Goal: Information Seeking & Learning: Find specific fact

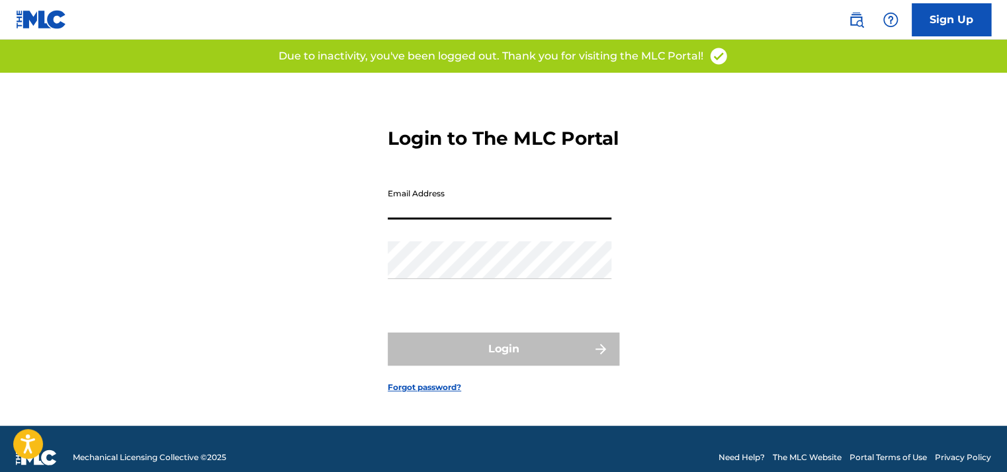
type input "[PERSON_NAME][EMAIL_ADDRESS][DOMAIN_NAME]"
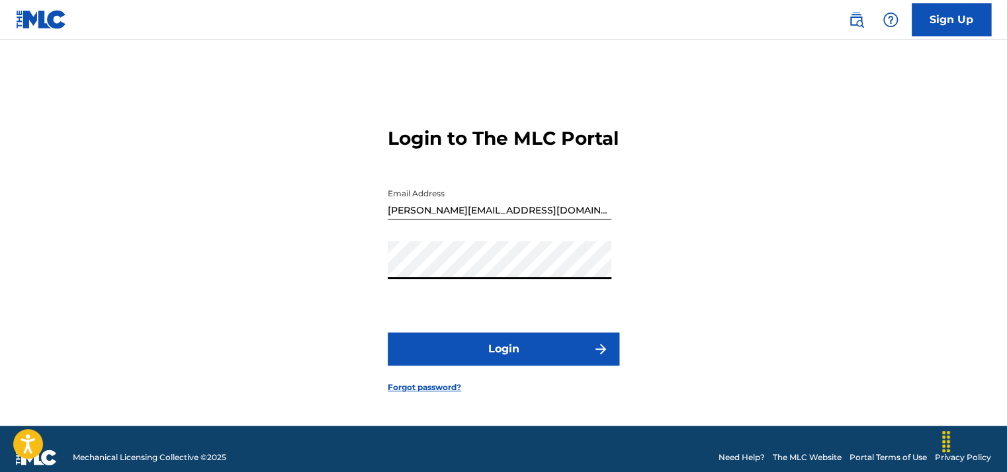
click at [388, 333] on button "Login" at bounding box center [504, 349] width 232 height 33
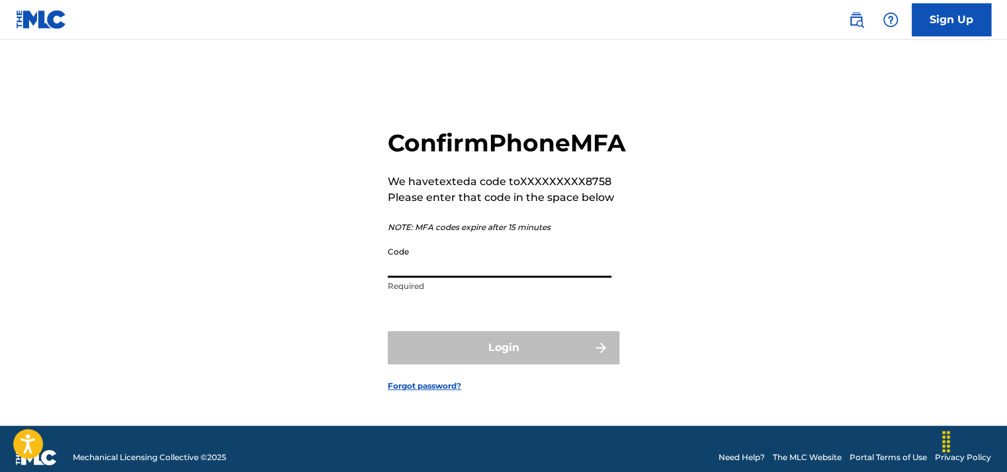
click at [474, 278] on input "Code" at bounding box center [500, 259] width 224 height 38
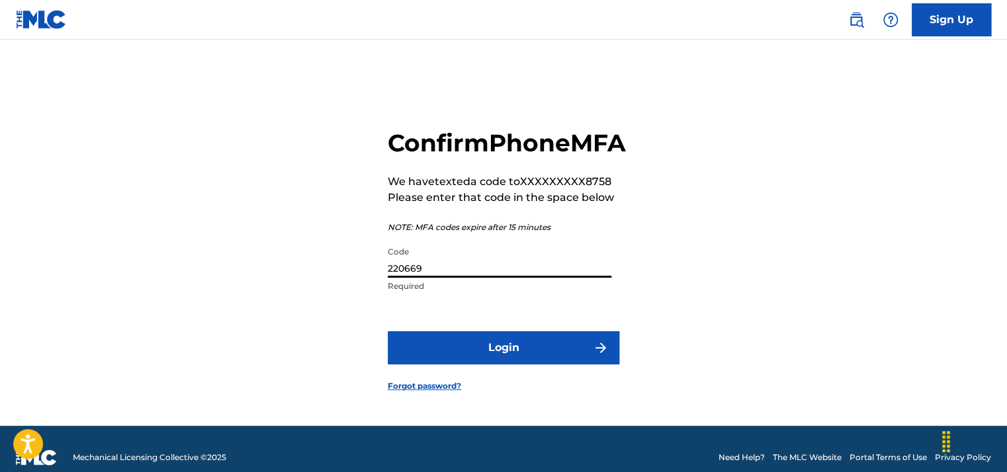
type input "220669"
click at [388, 332] on button "Login" at bounding box center [504, 348] width 232 height 33
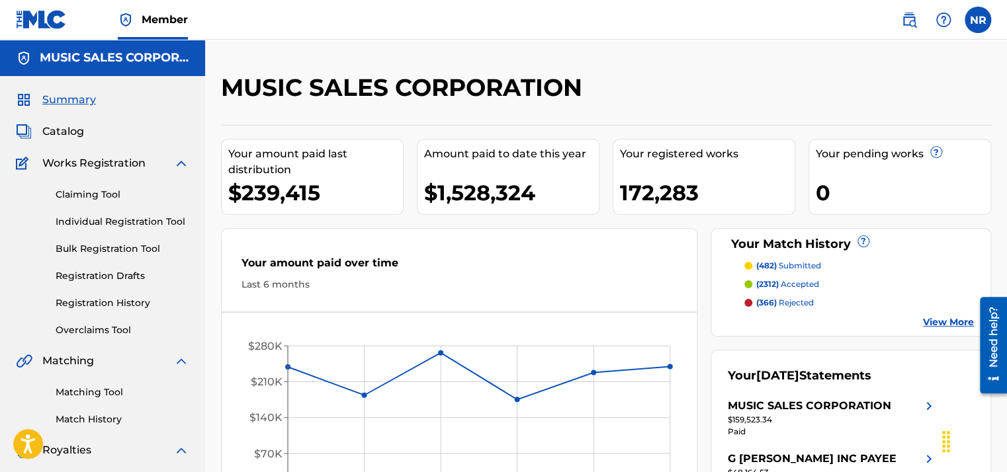
click at [906, 21] on img at bounding box center [909, 20] width 16 height 16
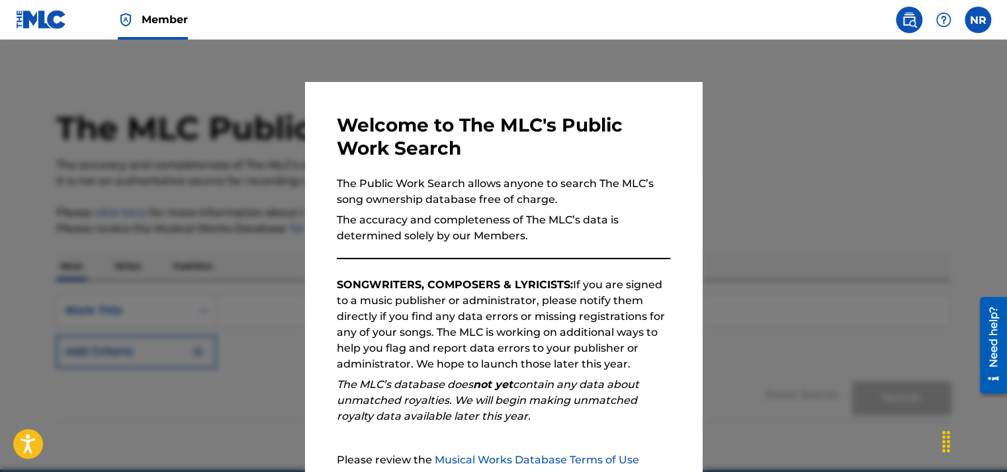
scroll to position [132, 0]
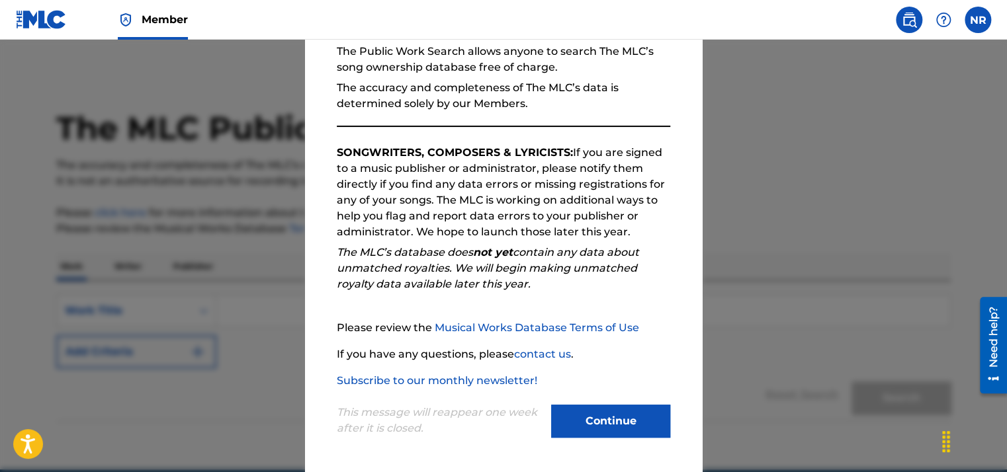
click at [562, 426] on button "Continue" at bounding box center [610, 421] width 119 height 33
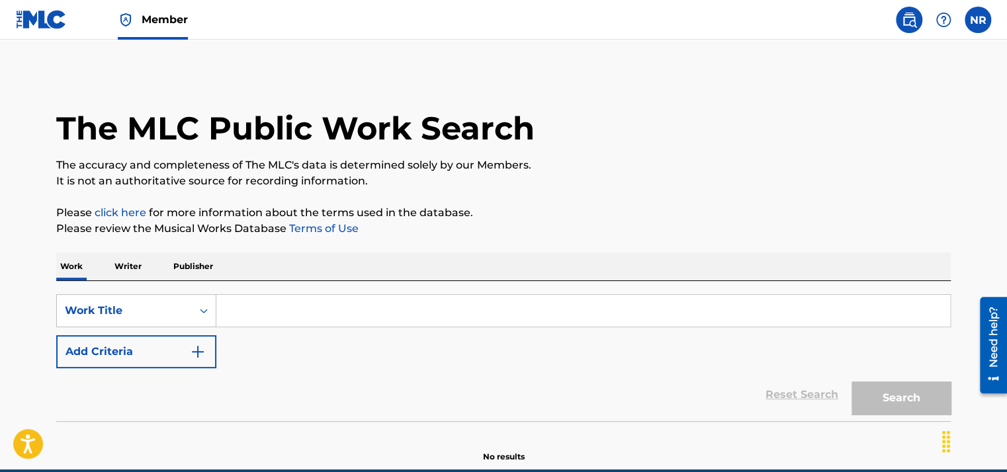
click at [190, 271] on p "Publisher" at bounding box center [193, 267] width 48 height 28
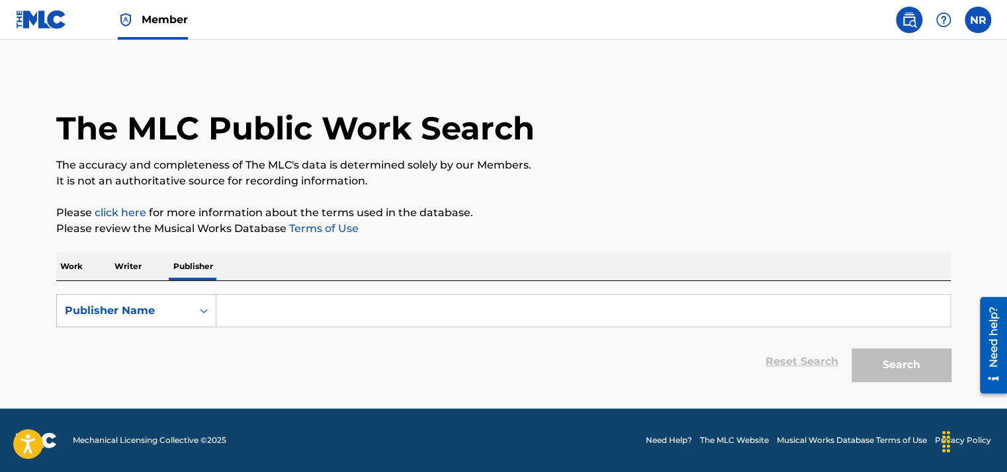
click at [247, 317] on input "Search Form" at bounding box center [583, 311] width 734 height 32
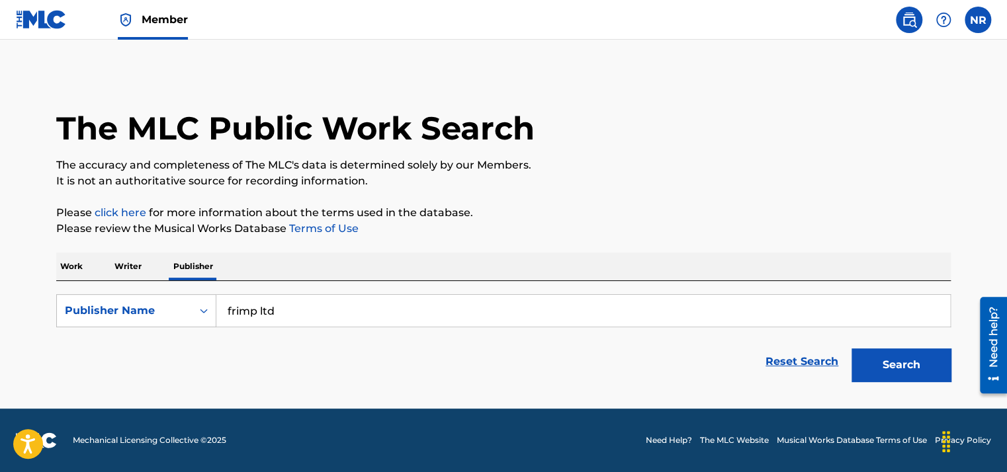
type input "frimp ltd"
click at [903, 380] on button "Search" at bounding box center [901, 365] width 99 height 33
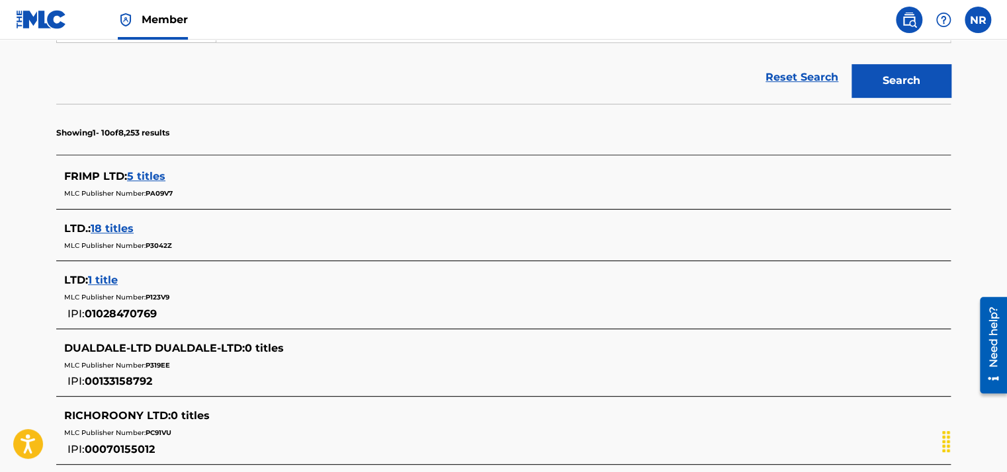
scroll to position [265, 0]
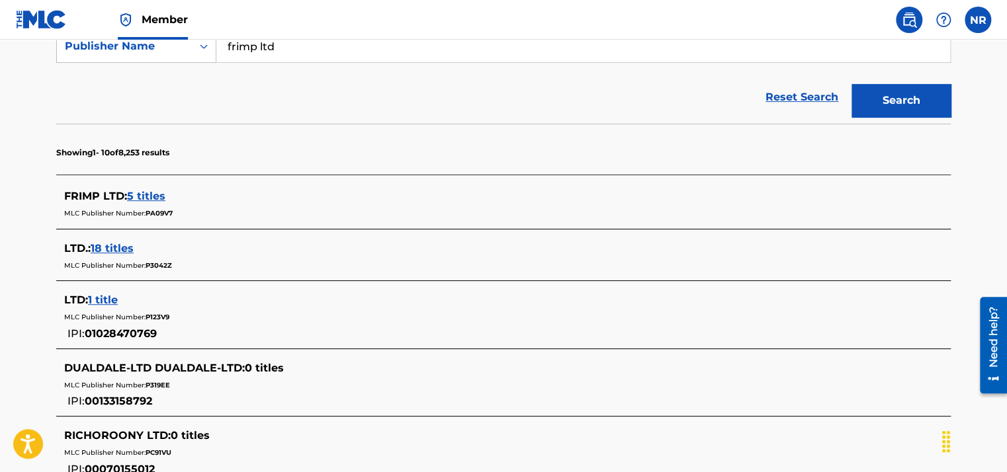
click at [154, 200] on span "5 titles" at bounding box center [146, 196] width 38 height 13
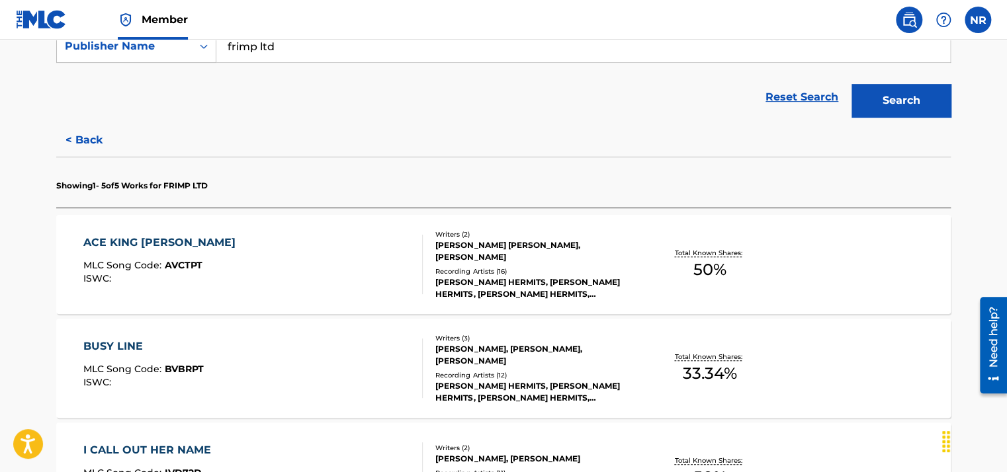
click at [180, 238] on div "ACE KING [PERSON_NAME]" at bounding box center [162, 243] width 159 height 16
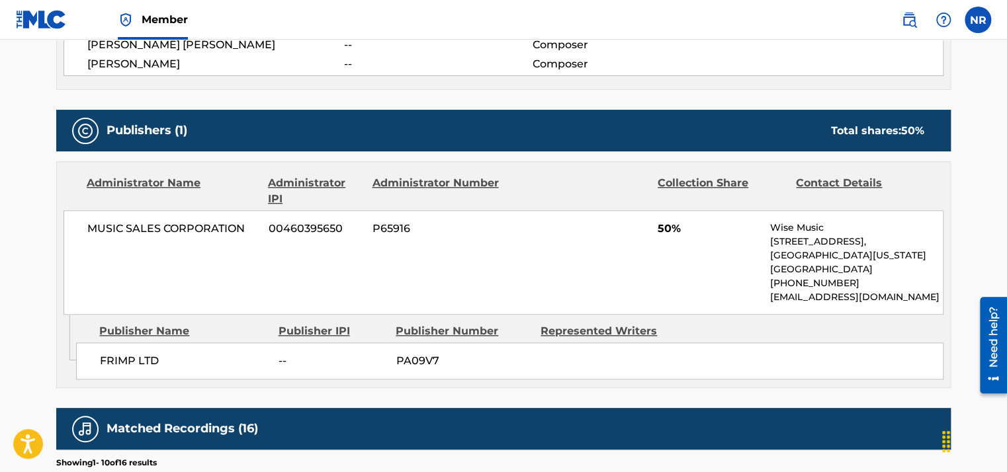
scroll to position [529, 0]
